Goal: Task Accomplishment & Management: Manage account settings

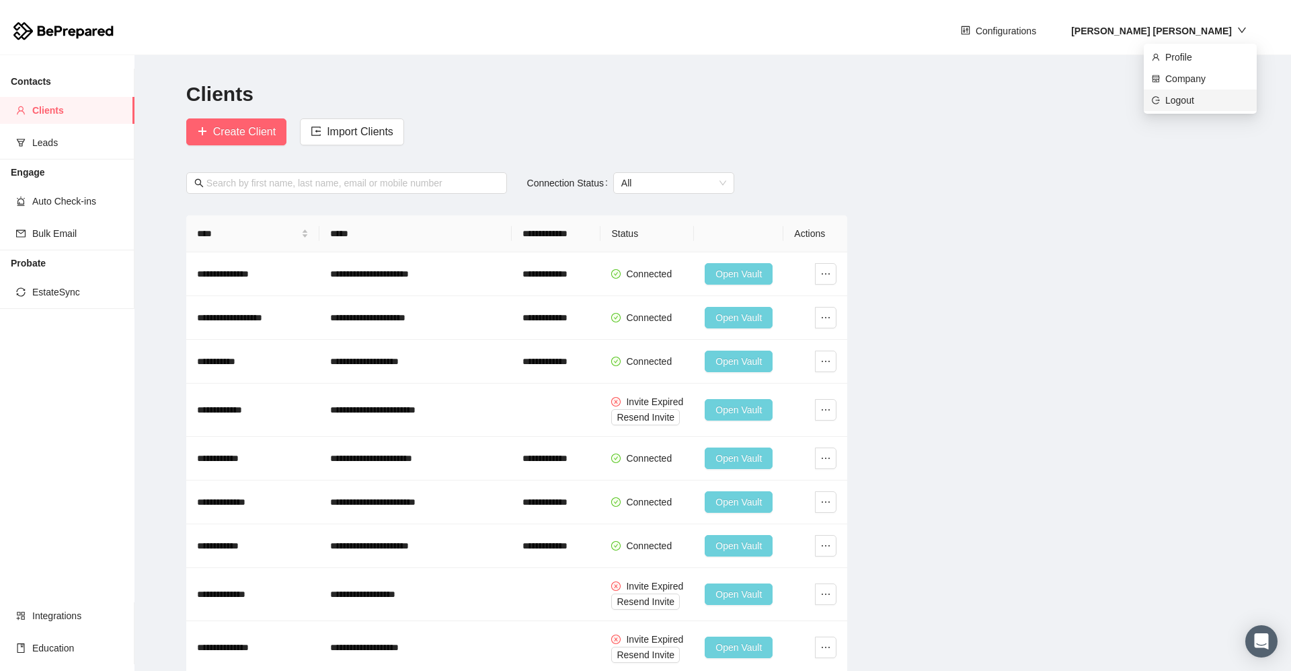
click at [1177, 104] on span "Logout" at bounding box center [1207, 100] width 83 height 15
